Goal: Task Accomplishment & Management: Complete application form

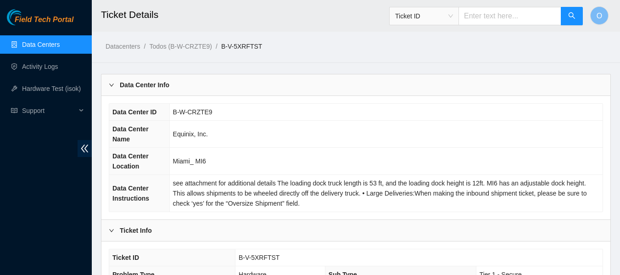
click at [47, 47] on link "Data Centers" at bounding box center [41, 44] width 38 height 7
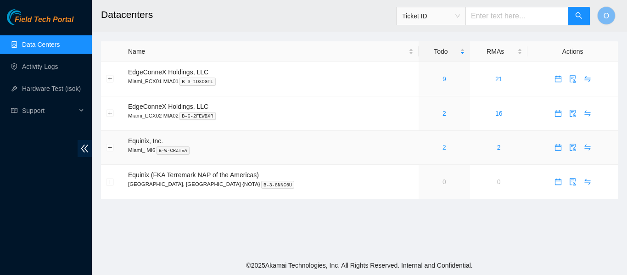
click at [443, 145] on link "2" at bounding box center [445, 147] width 4 height 7
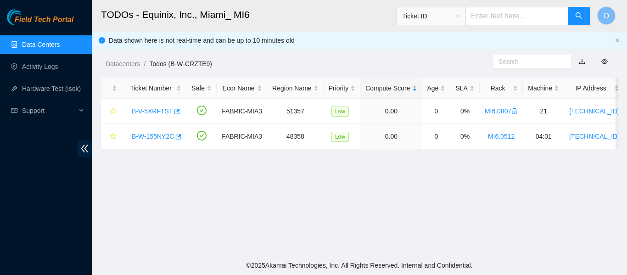
click at [51, 41] on link "Data Centers" at bounding box center [41, 44] width 38 height 7
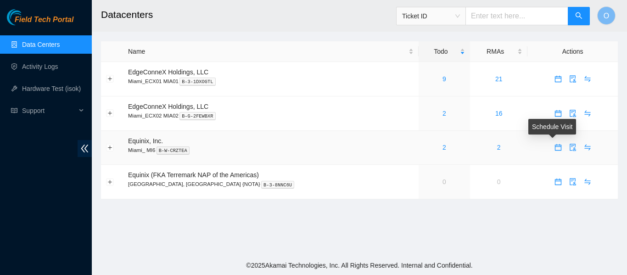
click at [555, 147] on icon "calendar" at bounding box center [558, 147] width 7 height 7
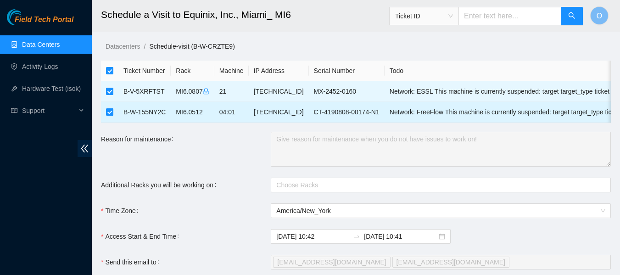
click at [111, 113] on input "checkbox" at bounding box center [109, 111] width 7 height 7
checkbox input "false"
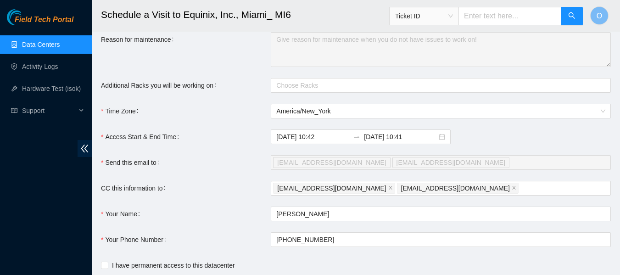
scroll to position [160, 0]
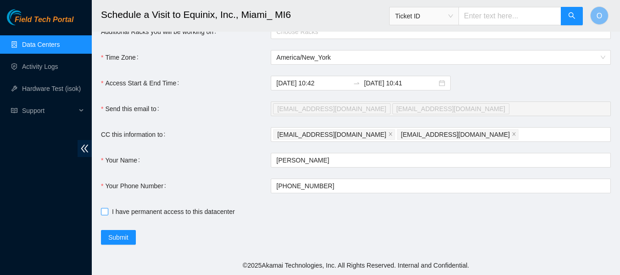
click at [102, 213] on input "I have permanent access to this datacenter" at bounding box center [104, 211] width 6 height 6
checkbox input "true"
click at [461, 133] on div "[EMAIL_ADDRESS][DOMAIN_NAME] [EMAIL_ADDRESS][DOMAIN_NAME]" at bounding box center [436, 134] width 327 height 13
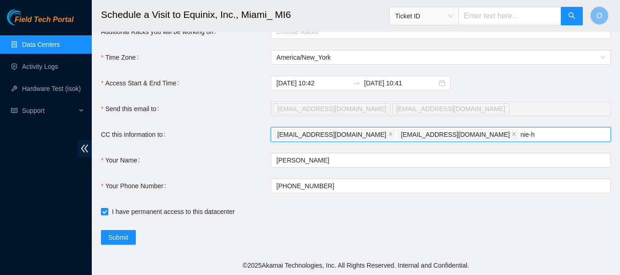
type input "nie-h"
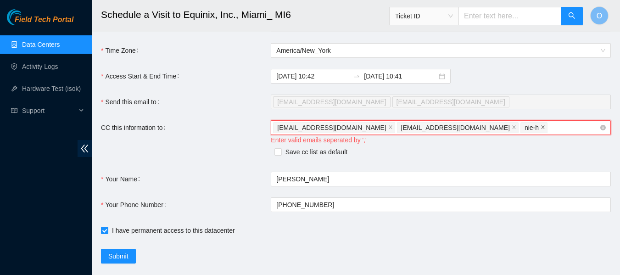
click at [541, 130] on icon "close" at bounding box center [543, 127] width 5 height 5
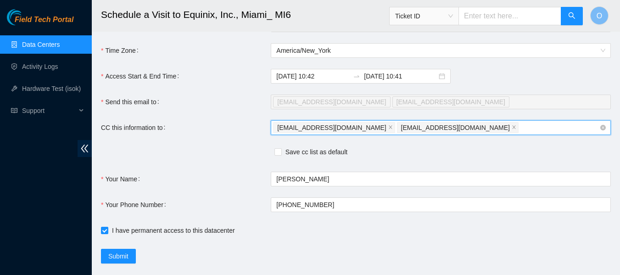
click at [463, 134] on div "[EMAIL_ADDRESS][DOMAIN_NAME] [EMAIL_ADDRESS][DOMAIN_NAME]" at bounding box center [436, 127] width 327 height 13
paste input "[EMAIL_ADDRESS][DOMAIN_NAME]"
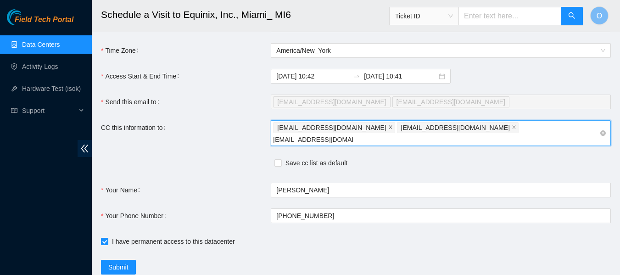
click at [389, 130] on icon "close" at bounding box center [391, 127] width 5 height 5
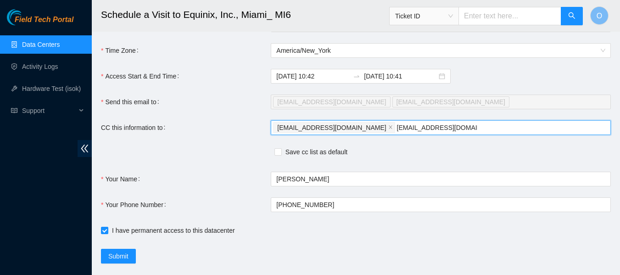
type input "[EMAIL_ADDRESS][DOMAIN_NAME]"
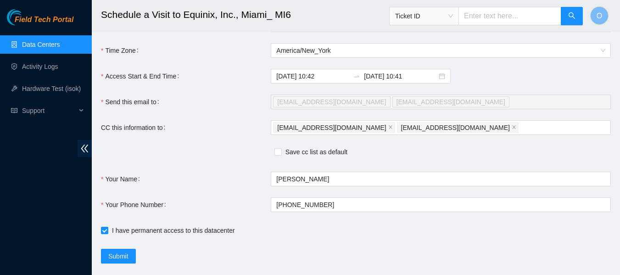
click at [372, 253] on form "Ticket Number Rack Machine IP Address Serial Number Todo B-V-5XRFTST MI6.0807 2…" at bounding box center [356, 81] width 510 height 363
click at [461, 134] on div "[EMAIL_ADDRESS][DOMAIN_NAME] [EMAIL_ADDRESS][DOMAIN_NAME]" at bounding box center [436, 127] width 327 height 13
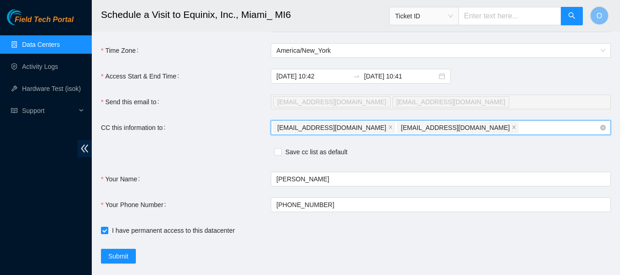
paste input "[EMAIL_ADDRESS][DOMAIN_NAME] [EMAIL_ADDRESS][DOMAIN_NAME] [EMAIL_ADDRESS][DOMAI…"
type input "[EMAIL_ADDRESS][DOMAIN_NAME] [EMAIL_ADDRESS][DOMAIN_NAME] [EMAIL_ADDRESS][DOMAI…"
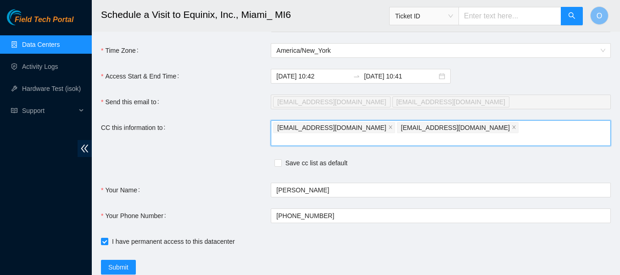
click at [273, 145] on form "Ticket Number Rack Machine IP Address Serial Number Todo B-V-5XRFTST MI6.0807 2…" at bounding box center [356, 87] width 510 height 374
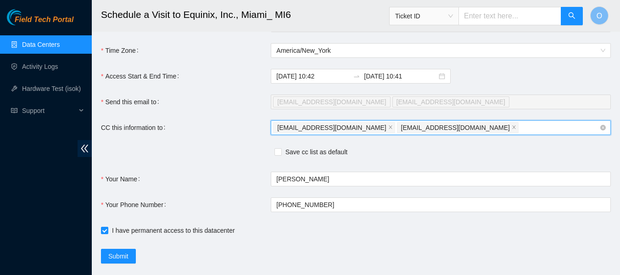
paste input "[EMAIL_ADDRESS][DOMAIN_NAME] [EMAIL_ADDRESS][DOMAIN_NAME] [EMAIL_ADDRESS][DOMAI…"
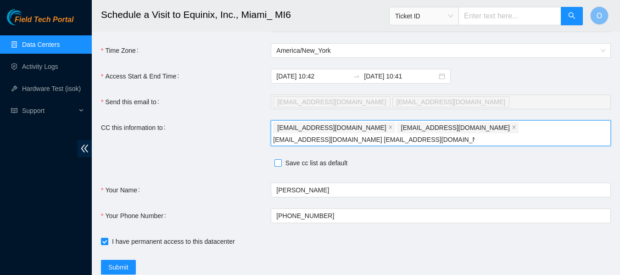
type input "[EMAIL_ADDRESS][DOMAIN_NAME] [EMAIL_ADDRESS][DOMAIN_NAME] [EMAIL_ADDRESS][DOMAI…"
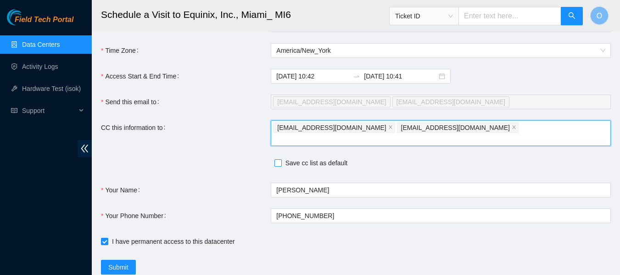
click at [281, 166] on input "Save cc list as default" at bounding box center [278, 162] width 6 height 6
checkbox input "true"
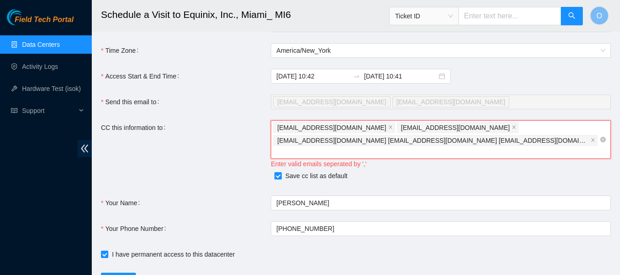
click at [348, 146] on span "[EMAIL_ADDRESS][DOMAIN_NAME] [EMAIL_ADDRESS][DOMAIN_NAME] [EMAIL_ADDRESS][DOMAI…" at bounding box center [433, 140] width 312 height 10
click at [415, 145] on span "[EMAIL_ADDRESS][DOMAIN_NAME] [EMAIL_ADDRESS][DOMAIN_NAME] [EMAIL_ADDRESS][DOMAI…" at bounding box center [433, 140] width 312 height 10
click at [591, 144] on span at bounding box center [593, 140] width 5 height 10
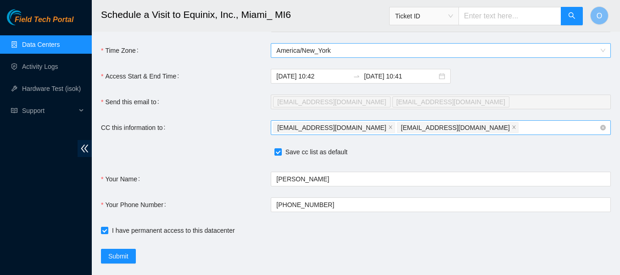
click at [541, 57] on span "America/New_York" at bounding box center [440, 51] width 329 height 14
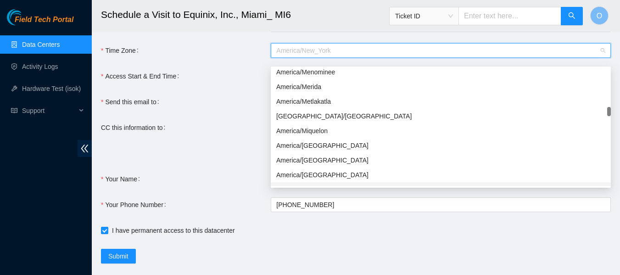
click at [218, 157] on div "Save cc list as default" at bounding box center [271, 153] width 340 height 13
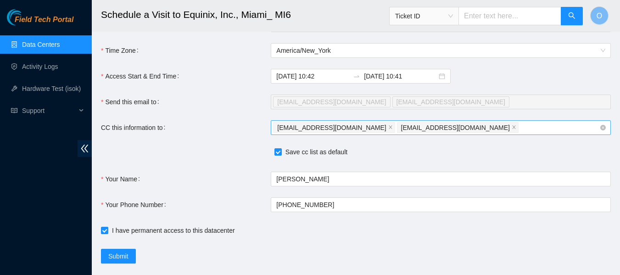
click at [465, 134] on div "[EMAIL_ADDRESS][DOMAIN_NAME] [EMAIL_ADDRESS][DOMAIN_NAME]" at bounding box center [436, 127] width 327 height 13
click at [546, 77] on div "[DATE] 10:42 [DATE] 10:41" at bounding box center [441, 76] width 340 height 15
click at [463, 134] on div "[EMAIL_ADDRESS][DOMAIN_NAME] [EMAIL_ADDRESS][DOMAIN_NAME]" at bounding box center [436, 127] width 327 height 13
paste input "[EMAIL_ADDRESS][DOMAIN_NAME]"
type input "[EMAIL_ADDRESS][DOMAIN_NAME]"
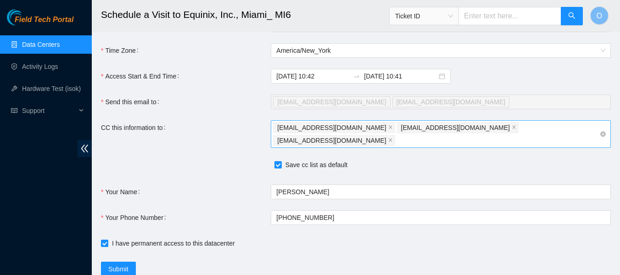
click at [569, 134] on div "[EMAIL_ADDRESS][DOMAIN_NAME] [EMAIL_ADDRESS][DOMAIN_NAME] [EMAIL_ADDRESS][DOMAI…" at bounding box center [436, 134] width 327 height 26
paste input "[EMAIL_ADDRESS][DOMAIN_NAME]"
type input "[EMAIL_ADDRESS][DOMAIN_NAME]"
click at [469, 135] on input "[EMAIL_ADDRESS][DOMAIN_NAME]" at bounding box center [433, 140] width 72 height 11
click at [597, 133] on div "[EMAIL_ADDRESS][DOMAIN_NAME] [EMAIL_ADDRESS][DOMAIN_NAME] [EMAIL_ADDRESS][DOMAI…" at bounding box center [436, 134] width 327 height 26
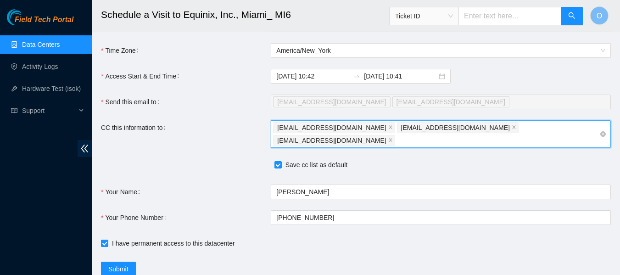
click at [535, 132] on div "[EMAIL_ADDRESS][DOMAIN_NAME] [EMAIL_ADDRESS][DOMAIN_NAME] [EMAIL_ADDRESS][DOMAI…" at bounding box center [436, 134] width 327 height 26
paste input "[EMAIL_ADDRESS][DOMAIN_NAME]"
type input "[EMAIL_ADDRESS][DOMAIN_NAME]"
click at [535, 147] on div "[EMAIL_ADDRESS][DOMAIN_NAME] [EMAIL_ADDRESS][DOMAIN_NAME] [EMAIL_ADDRESS][DOMAI…" at bounding box center [436, 134] width 327 height 26
paste input "[EMAIL_ADDRESS][DOMAIN_NAME]"
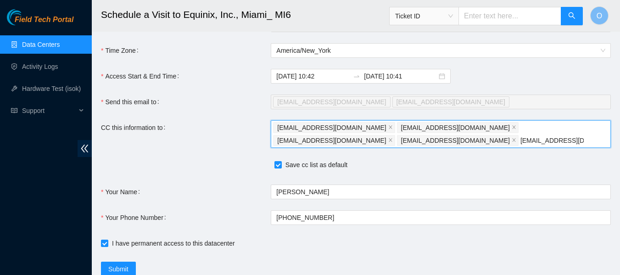
type input "[EMAIL_ADDRESS][DOMAIN_NAME]"
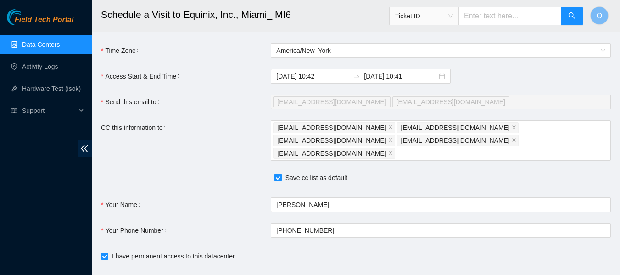
click at [369, 173] on div "Save cc list as default" at bounding box center [271, 179] width 340 height 13
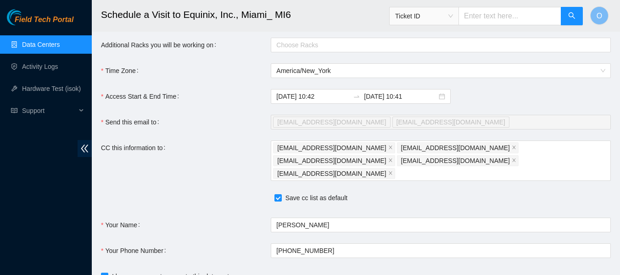
scroll to position [199, 0]
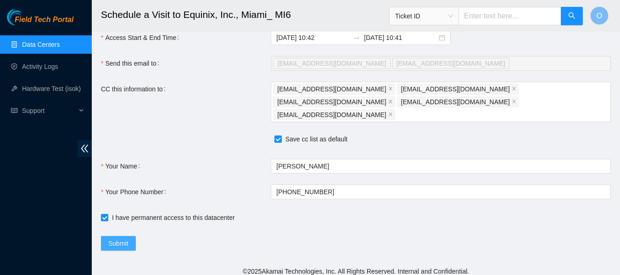
click at [124, 238] on span "Submit" at bounding box center [118, 243] width 20 height 10
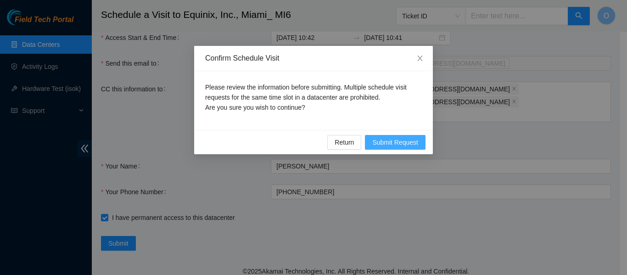
click at [394, 143] on span "Submit Request" at bounding box center [395, 142] width 46 height 10
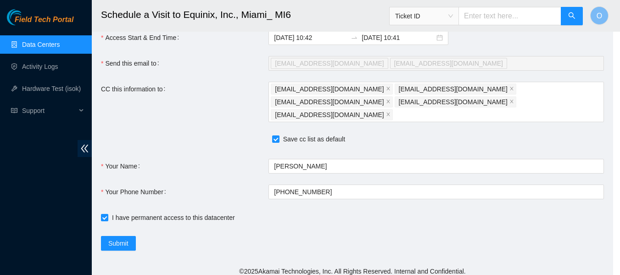
type input "[DATE] 10:47"
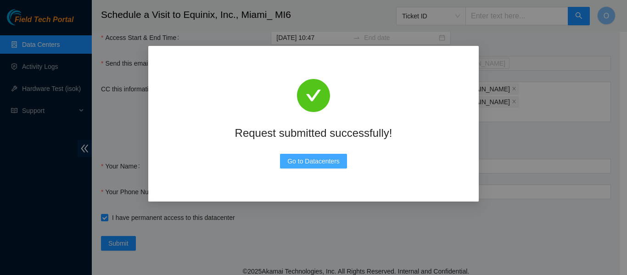
click at [310, 154] on button "Go to Datacenters" at bounding box center [313, 161] width 67 height 15
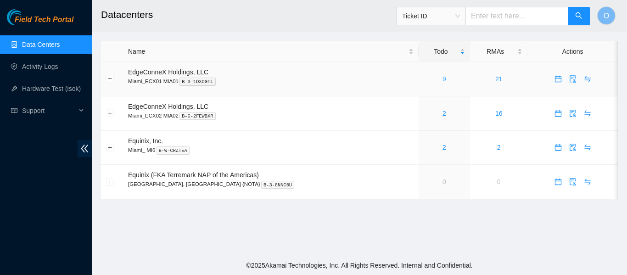
click at [443, 81] on link "9" at bounding box center [445, 78] width 4 height 7
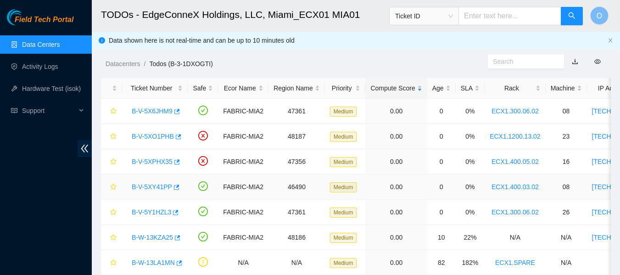
drag, startPoint x: 586, startPoint y: 46, endPoint x: 544, endPoint y: 186, distance: 146.0
click at [544, 186] on main "TODOs - EdgeConneX Holdings, LLC, Miami_ECX01 MIA01 Ticket ID O Data shown here…" at bounding box center [356, 167] width 529 height 335
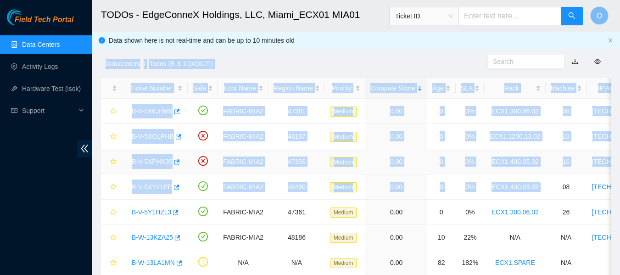
scroll to position [86, 0]
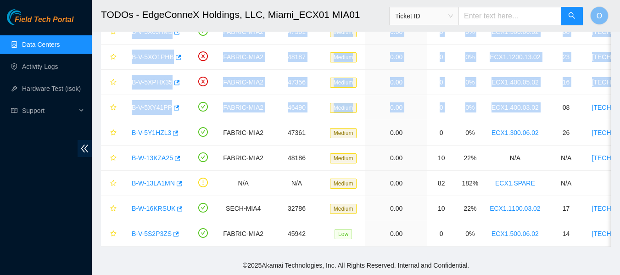
click at [180, 252] on main "TODOs - EdgeConneX Holdings, LLC, Miami_ECX01 MIA01 Ticket ID O Data shown here…" at bounding box center [356, 88] width 529 height 335
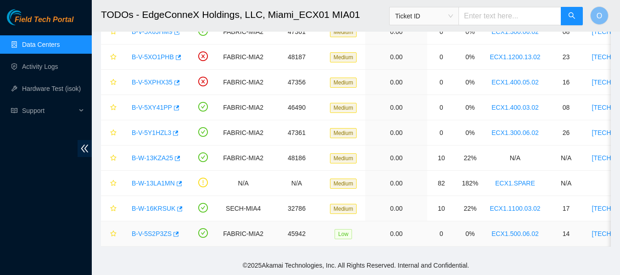
click at [153, 230] on link "B-V-5S2P3ZS" at bounding box center [152, 233] width 40 height 7
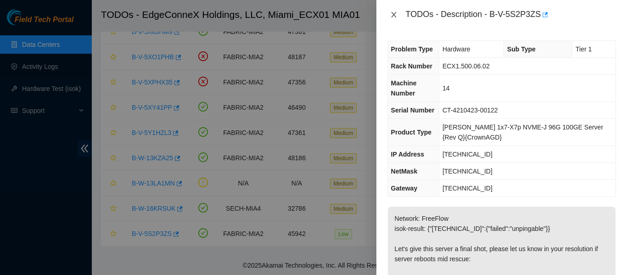
click at [394, 14] on icon "close" at bounding box center [393, 15] width 5 height 6
